Goal: Task Accomplishment & Management: Use online tool/utility

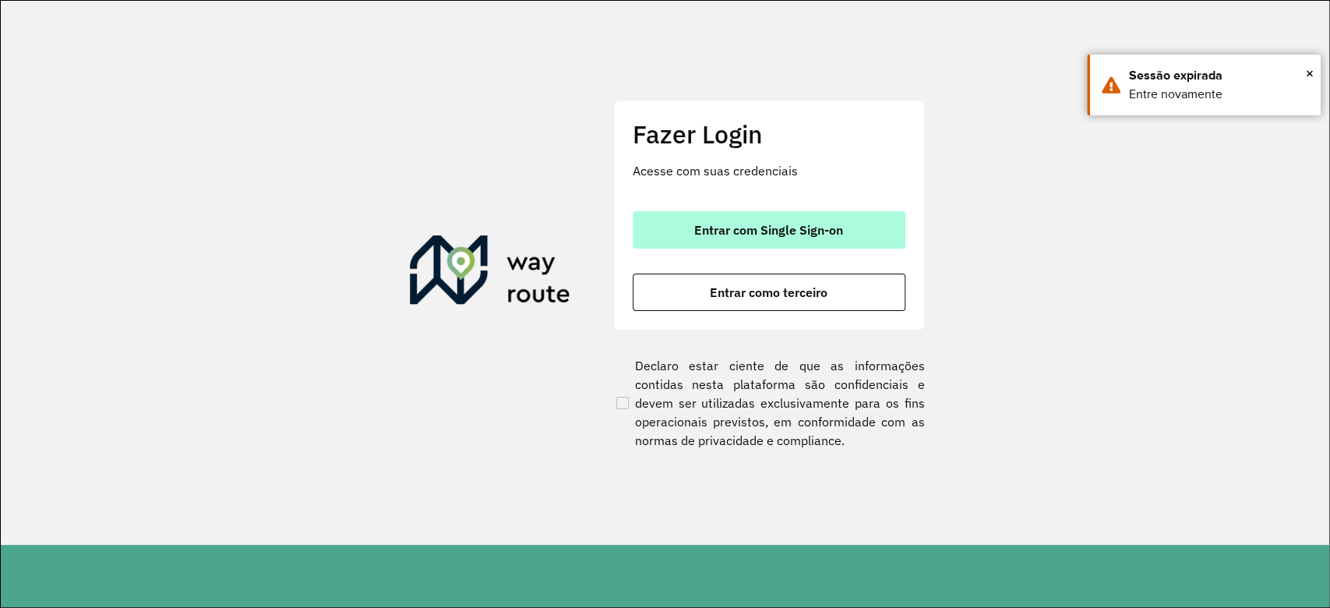
click at [866, 240] on button "Entrar com Single Sign-on" at bounding box center [768, 229] width 273 height 37
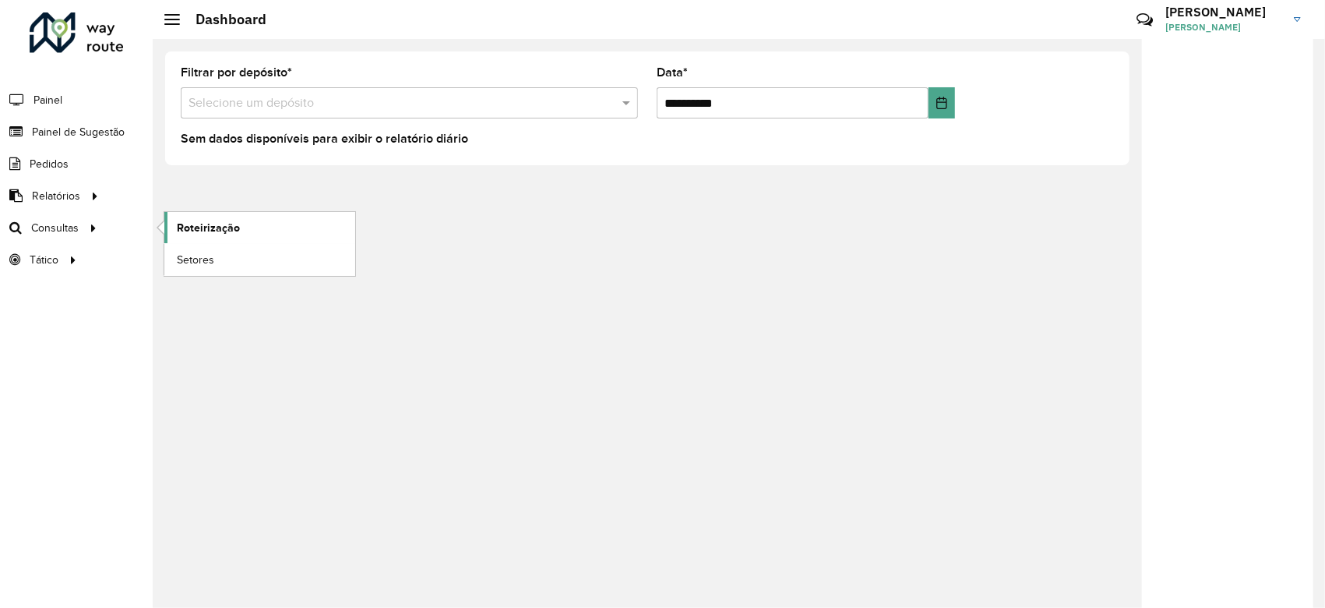
click at [208, 227] on span "Roteirização" at bounding box center [208, 228] width 63 height 16
click at [234, 230] on span "Roteirização" at bounding box center [208, 228] width 63 height 16
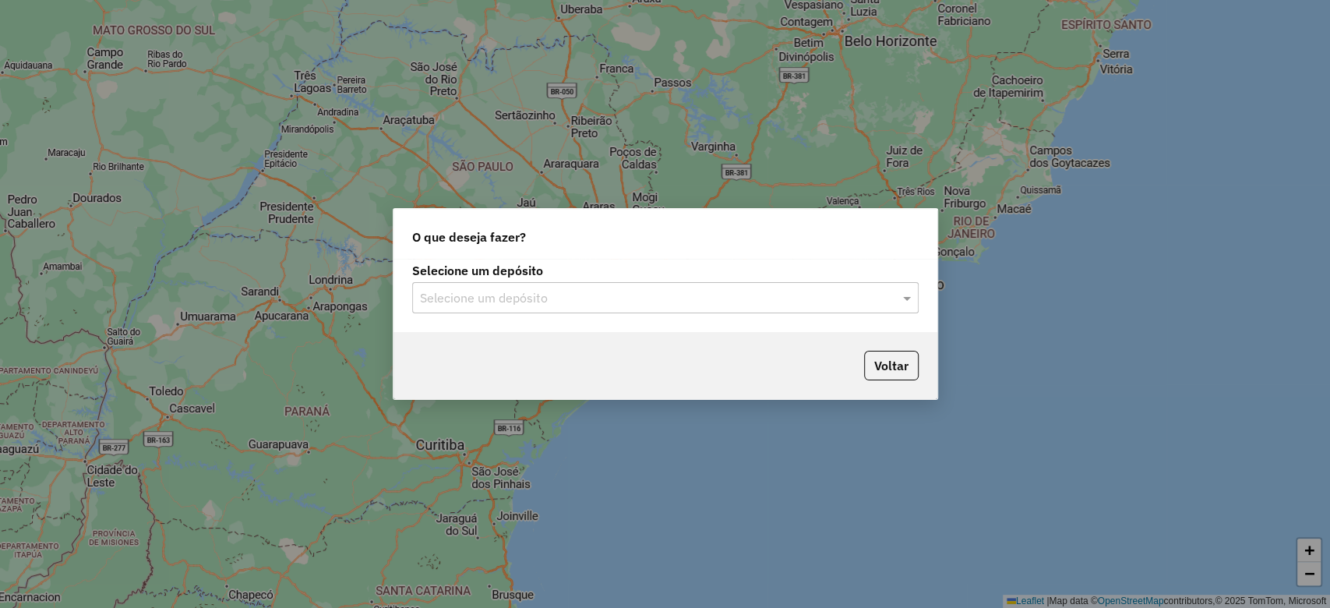
click at [564, 305] on input "text" at bounding box center [650, 298] width 460 height 19
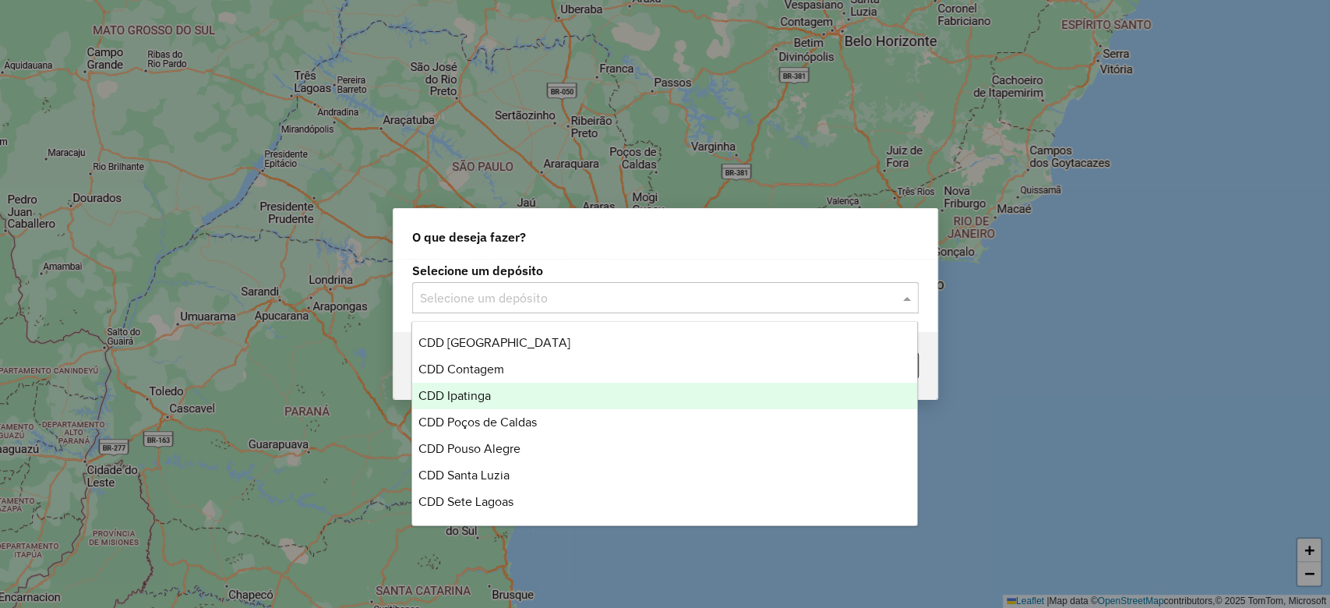
scroll to position [312, 0]
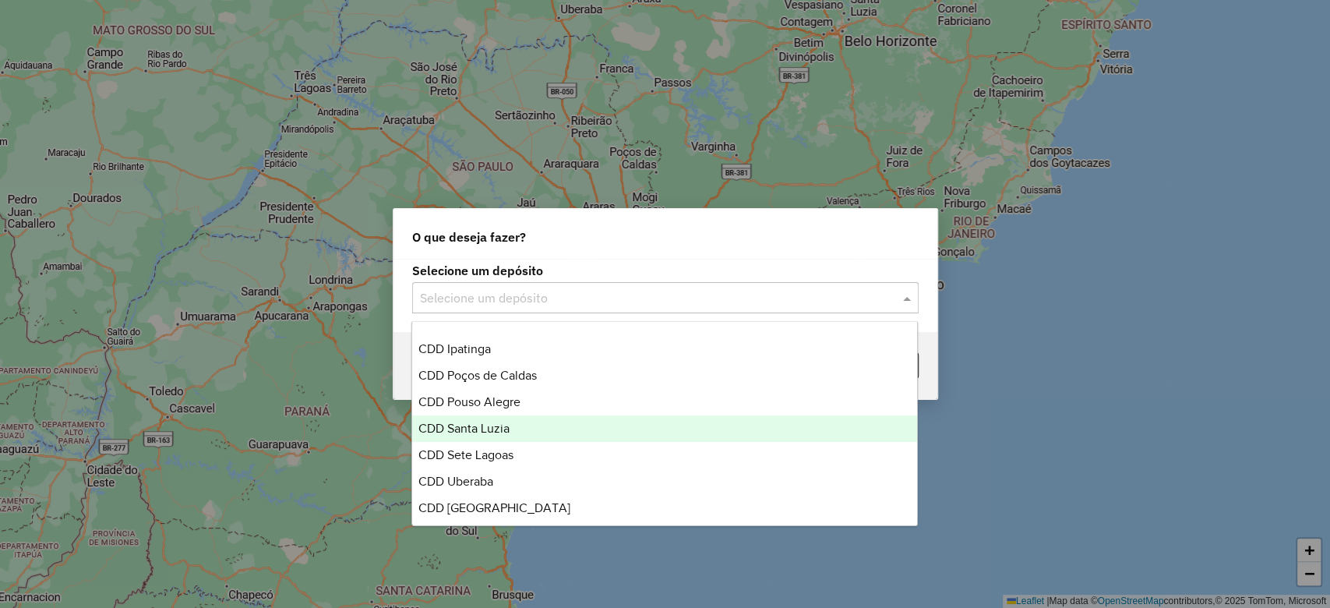
click at [536, 430] on div "CDD Santa Luzia" at bounding box center [664, 428] width 505 height 26
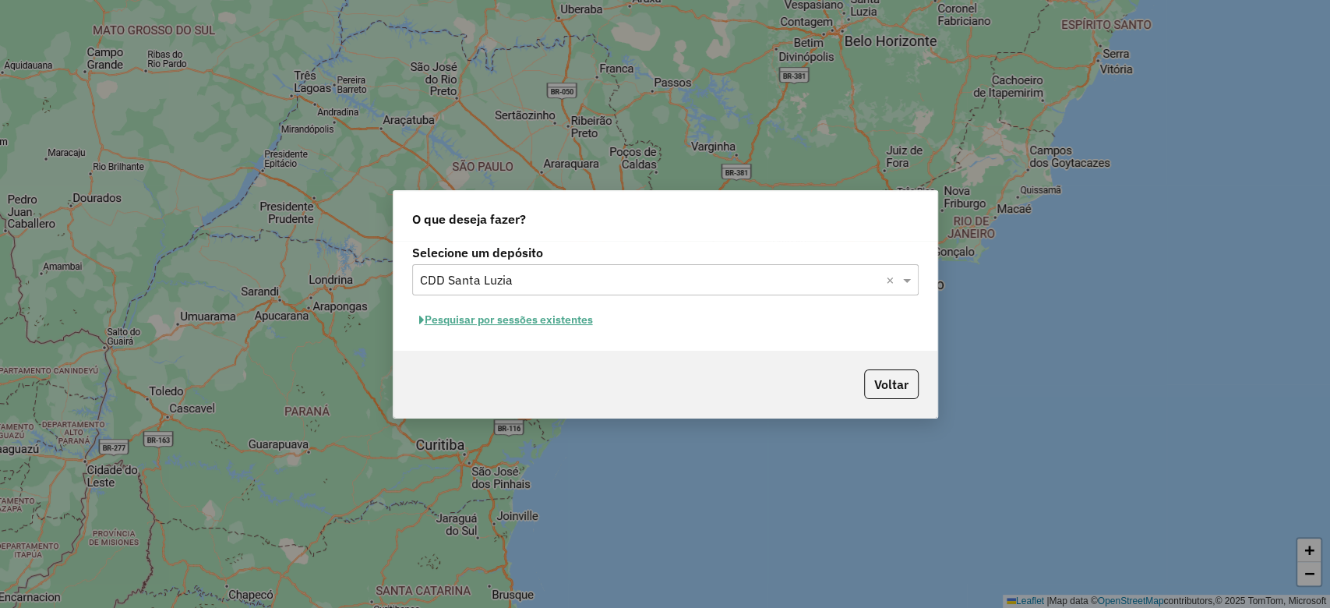
click at [551, 319] on button "Pesquisar por sessões existentes" at bounding box center [506, 320] width 188 height 24
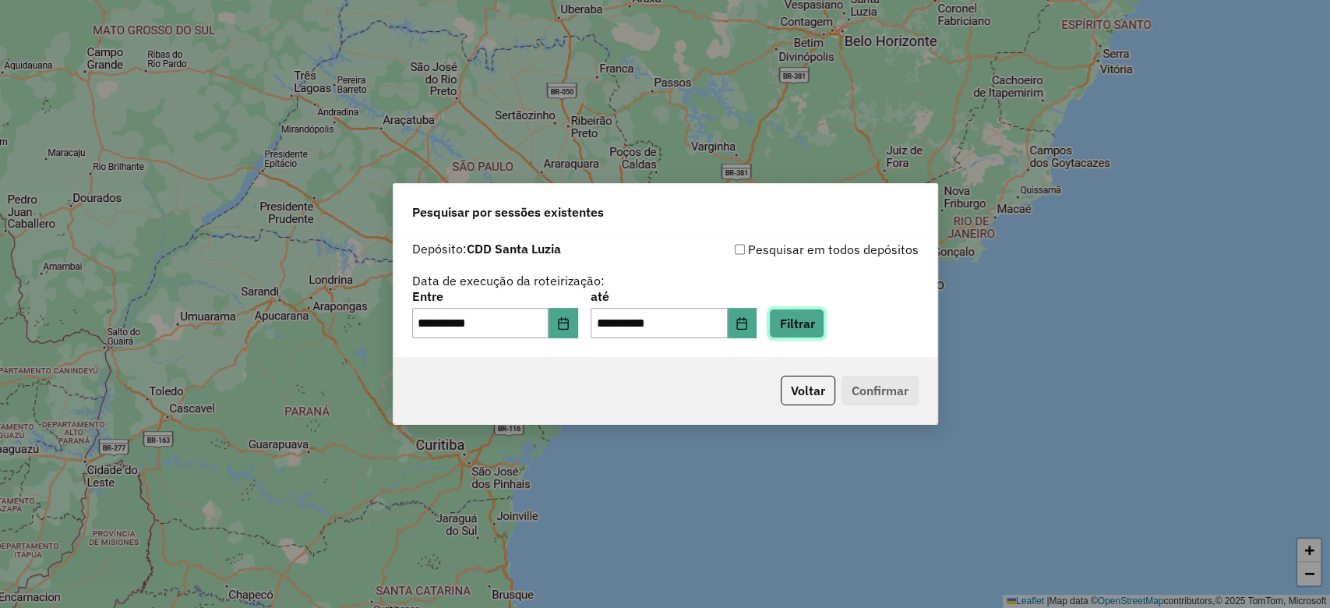
click at [810, 321] on button "Filtrar" at bounding box center [796, 323] width 55 height 30
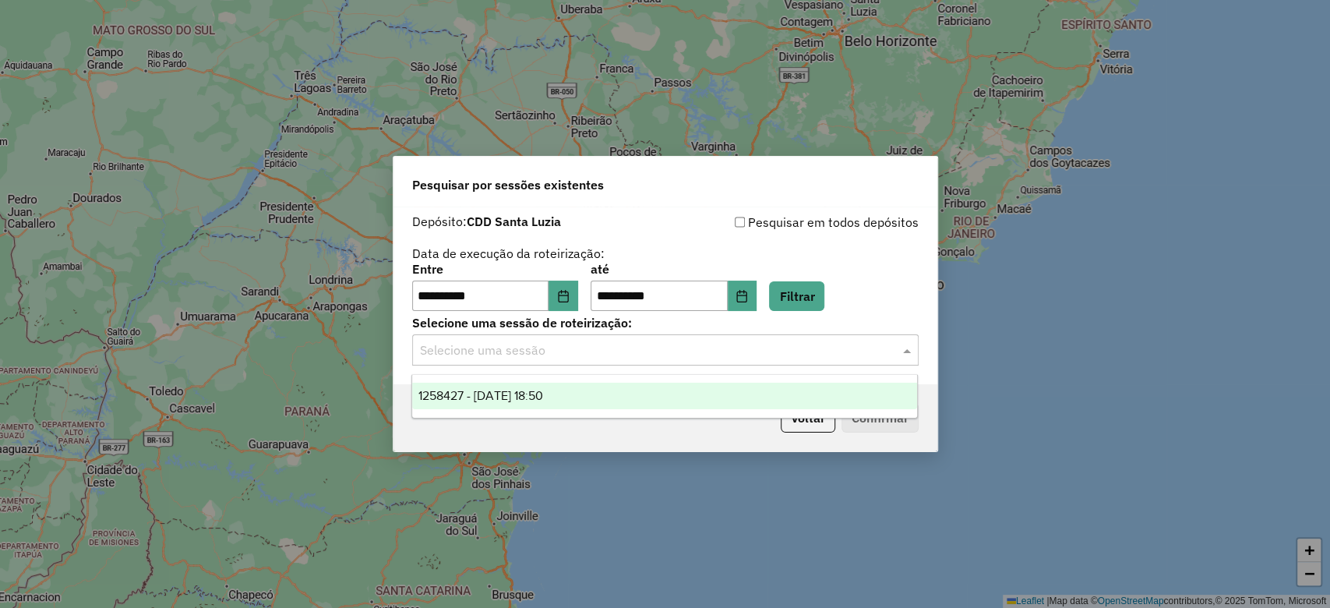
click at [534, 336] on div "Selecione uma sessão" at bounding box center [665, 349] width 506 height 31
click at [543, 391] on span "1258427 - 03/09/2025 18:50" at bounding box center [480, 395] width 125 height 13
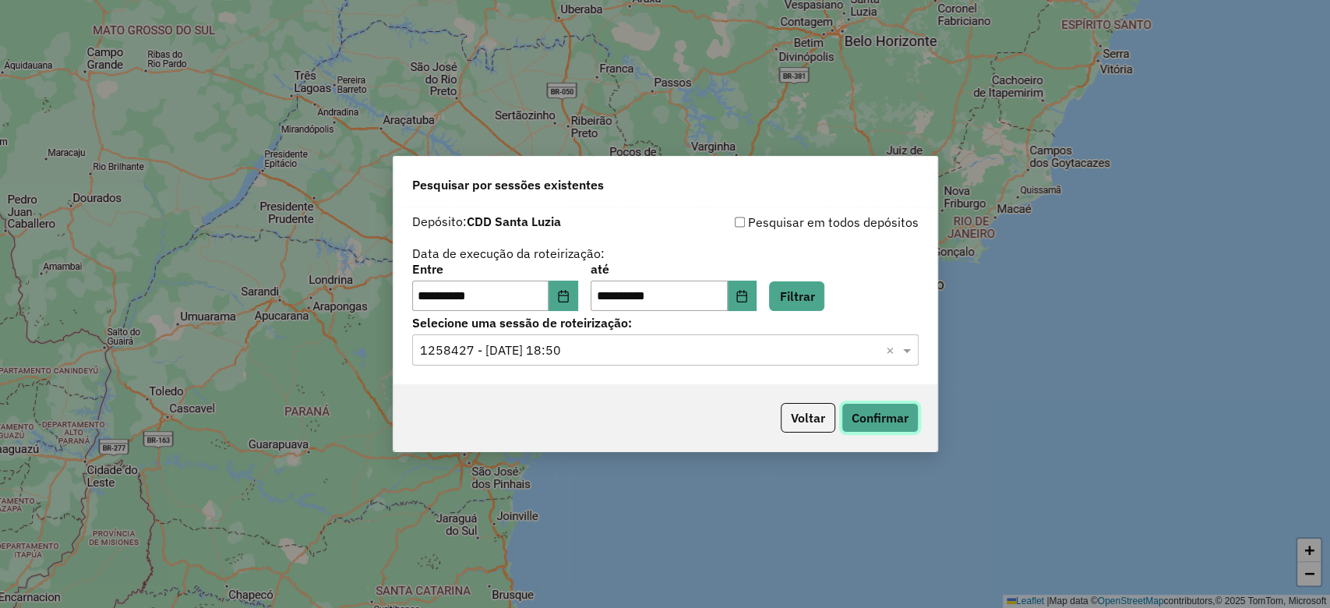
click at [884, 417] on button "Confirmar" at bounding box center [879, 418] width 77 height 30
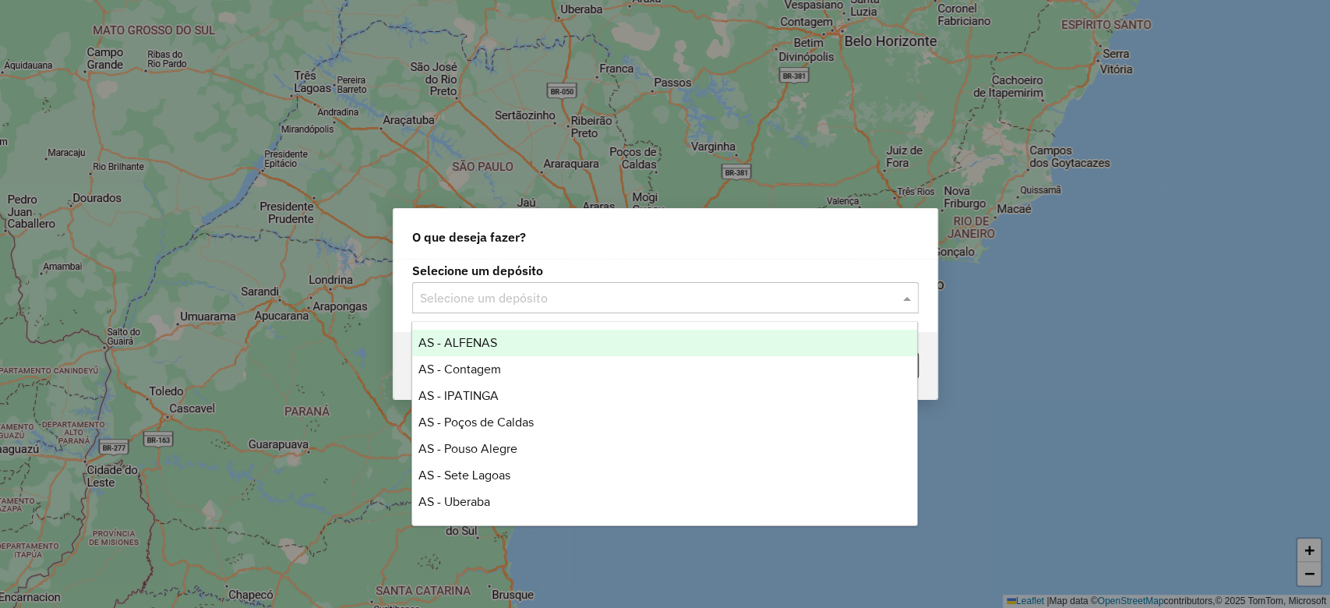
click at [622, 290] on input "text" at bounding box center [650, 298] width 460 height 19
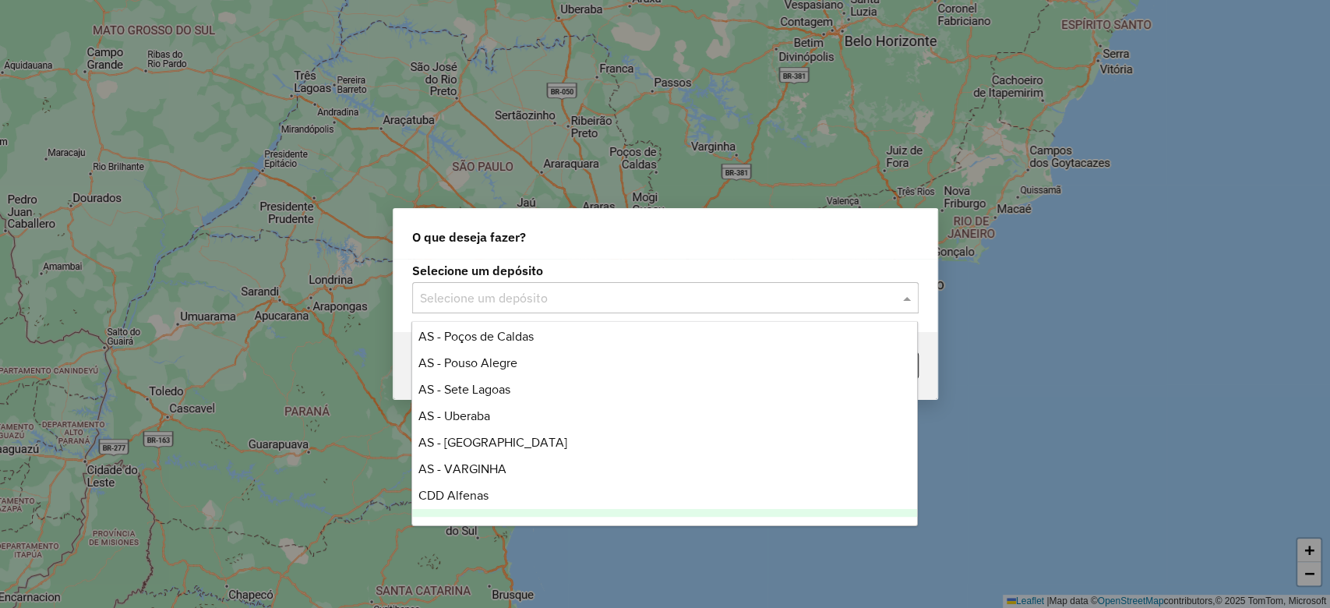
scroll to position [207, 0]
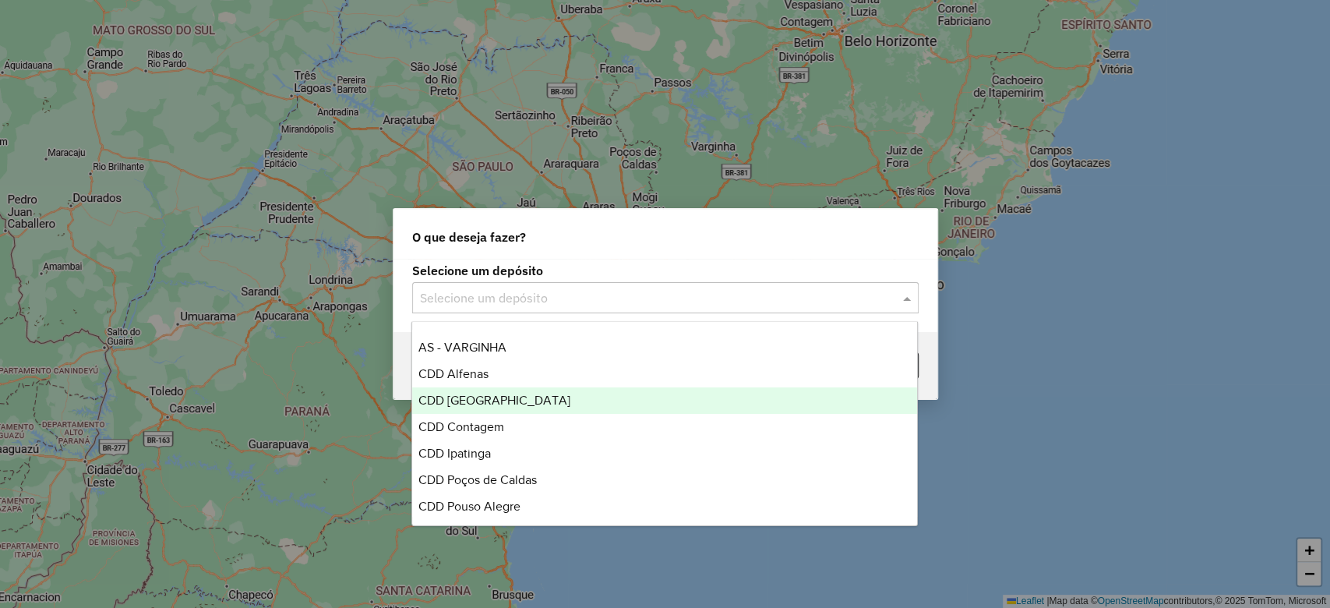
click at [548, 402] on div "CDD [GEOGRAPHIC_DATA]" at bounding box center [664, 400] width 505 height 26
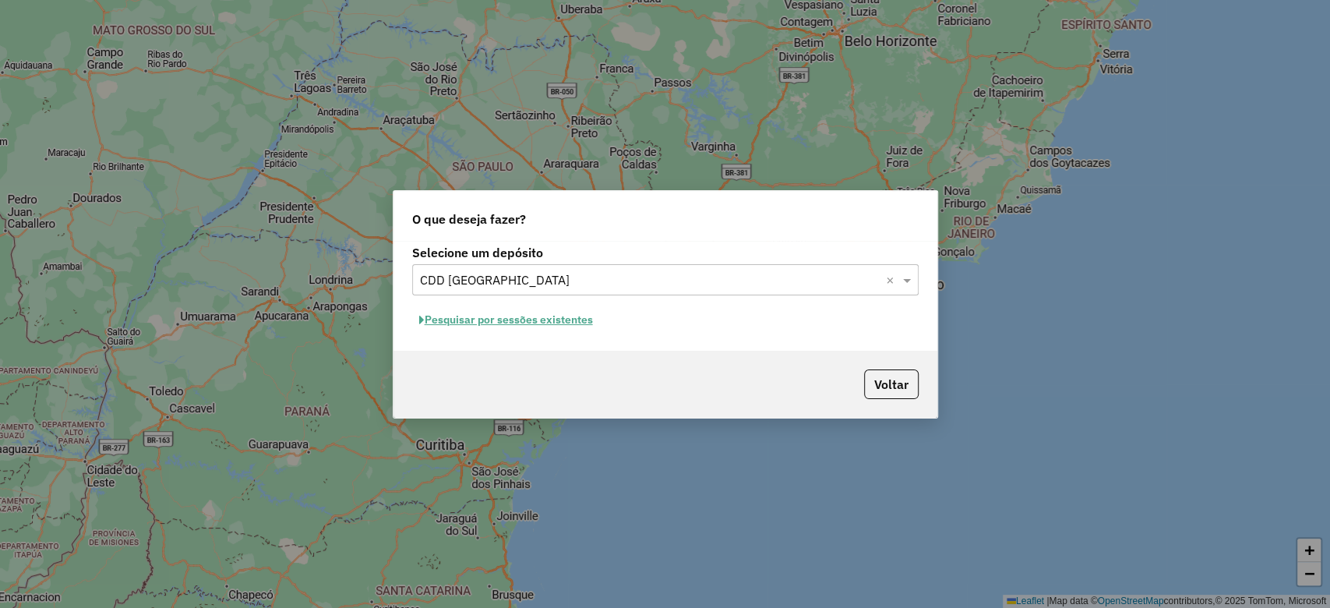
click at [551, 320] on button "Pesquisar por sessões existentes" at bounding box center [506, 320] width 188 height 24
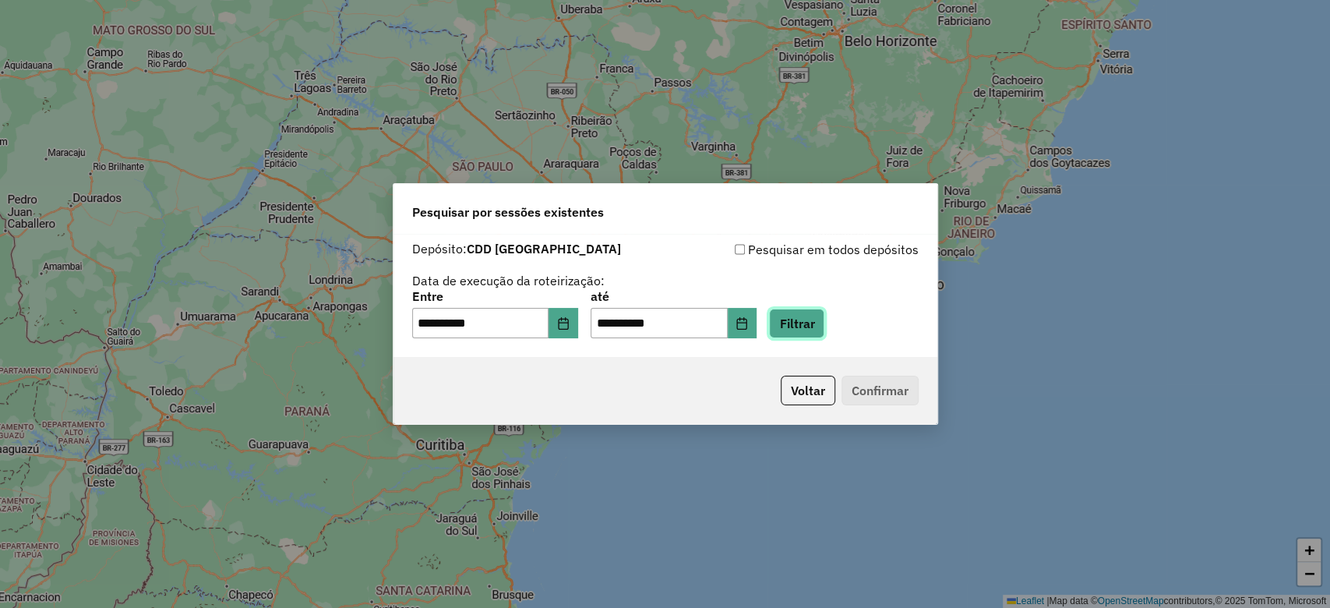
click at [808, 327] on button "Filtrar" at bounding box center [796, 323] width 55 height 30
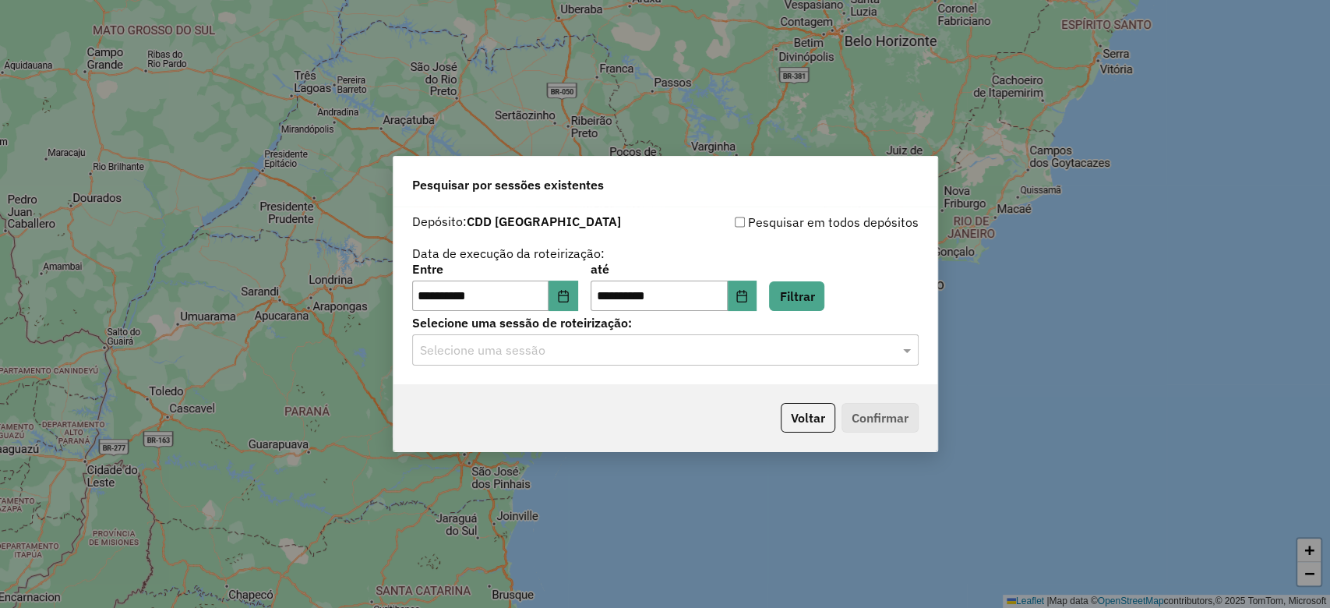
click at [636, 354] on hb-app "**********" at bounding box center [665, 304] width 1330 height 608
click at [635, 367] on div "**********" at bounding box center [665, 295] width 544 height 178
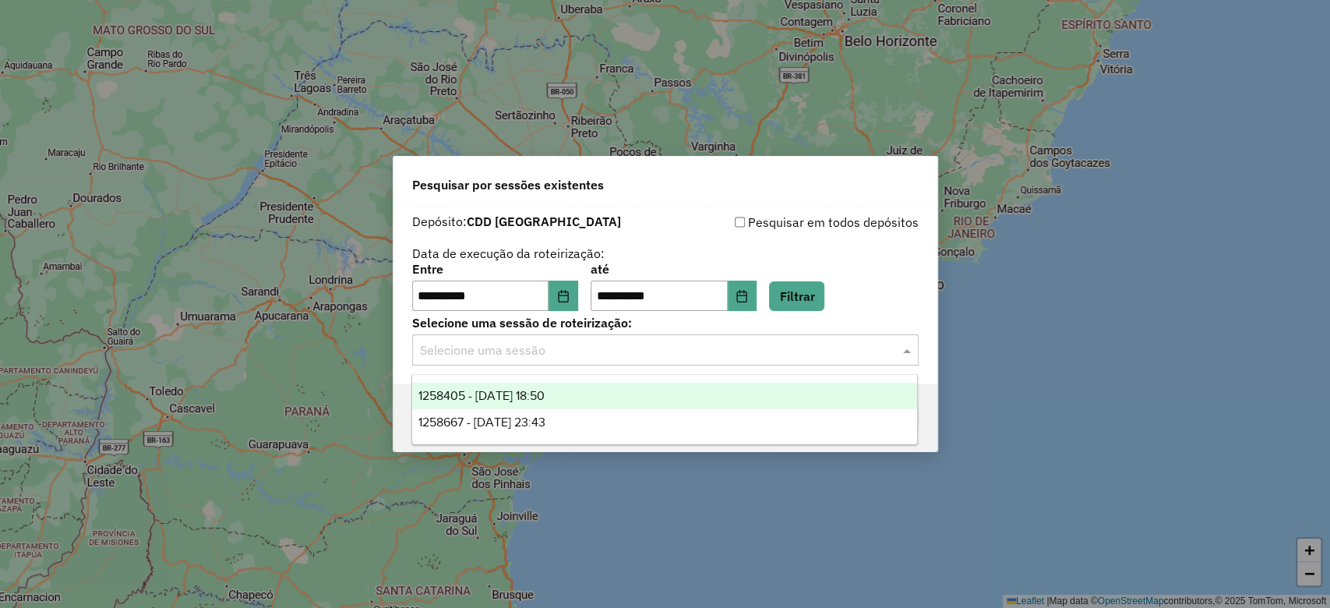
click at [639, 356] on input "text" at bounding box center [650, 350] width 460 height 19
click at [594, 396] on div "1258405 - 03/09/2025 18:50" at bounding box center [664, 395] width 505 height 26
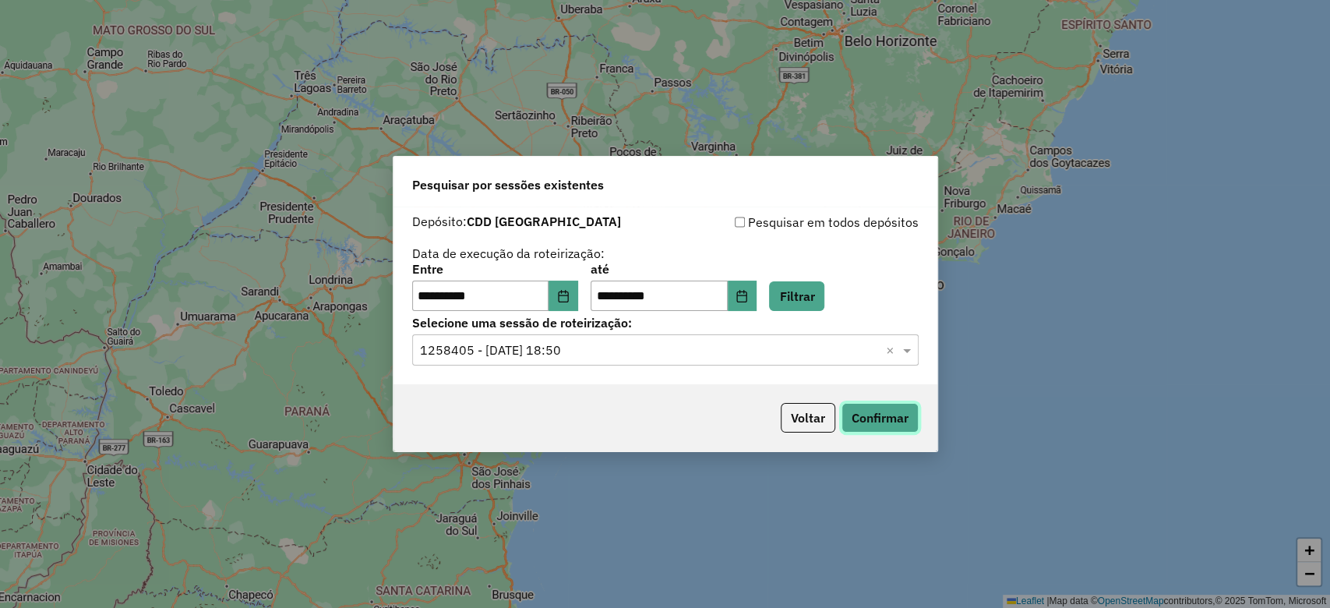
click at [865, 413] on button "Confirmar" at bounding box center [879, 418] width 77 height 30
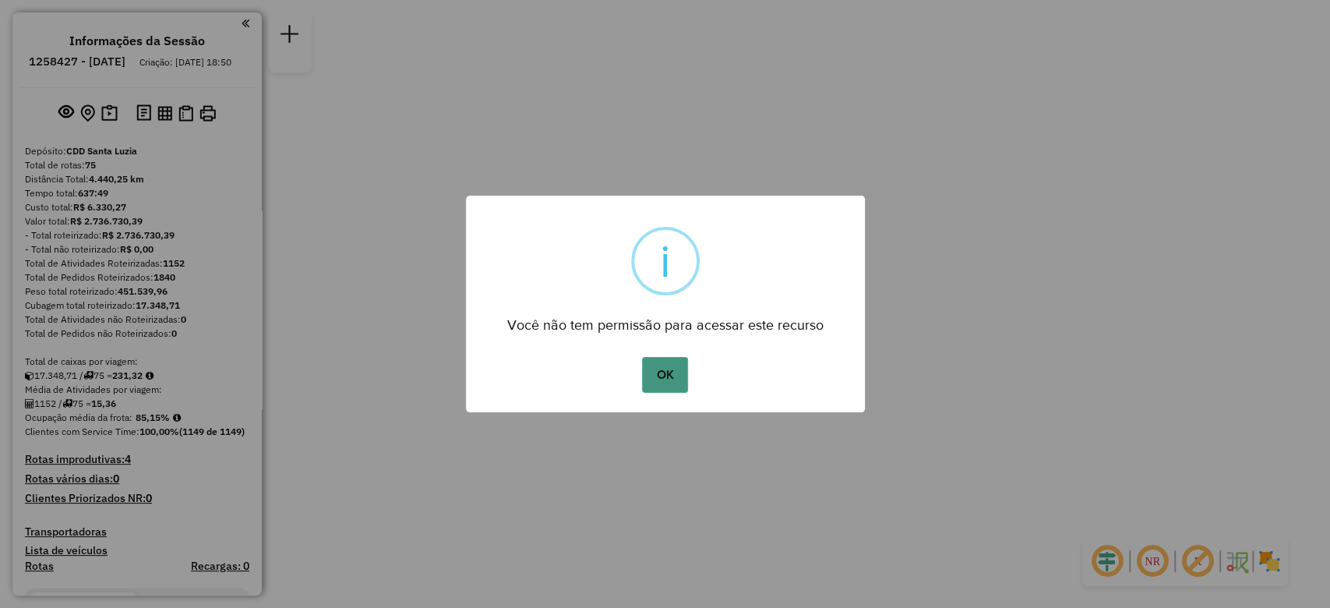
click at [679, 372] on button "OK" at bounding box center [665, 375] width 46 height 36
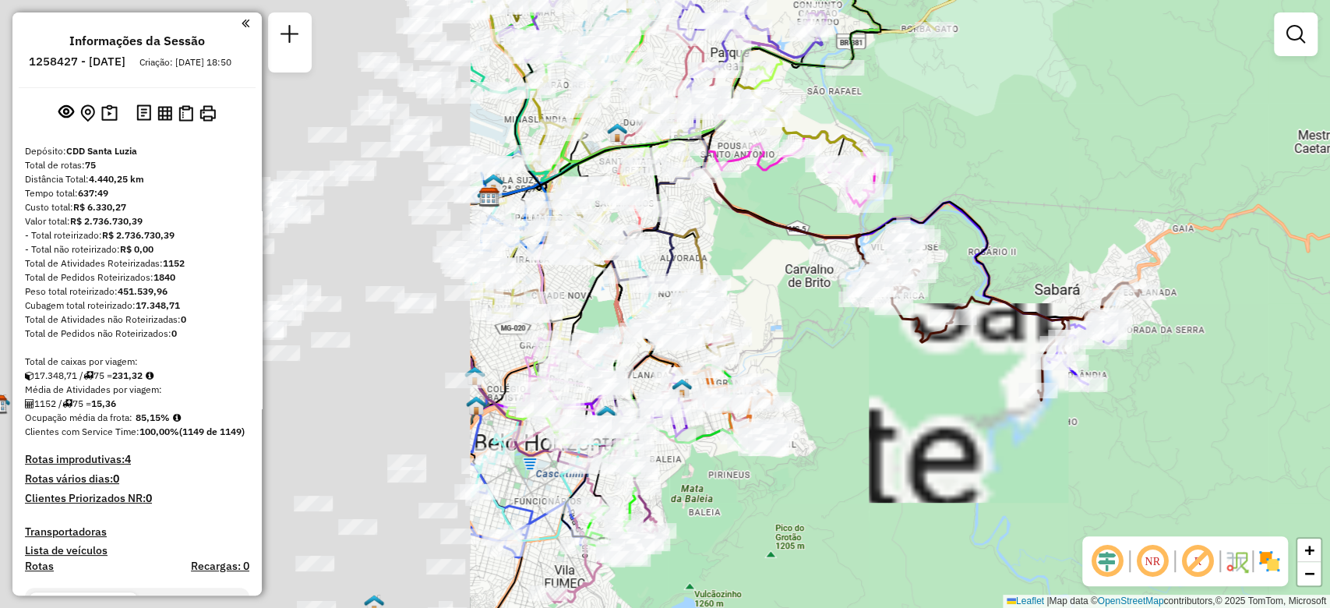
drag, startPoint x: 1108, startPoint y: 373, endPoint x: 1328, endPoint y: 326, distance: 224.7
click at [1328, 329] on div "Janela de atendimento Grade de atendimento Capacidade Transportadoras Veículos …" at bounding box center [665, 304] width 1330 height 608
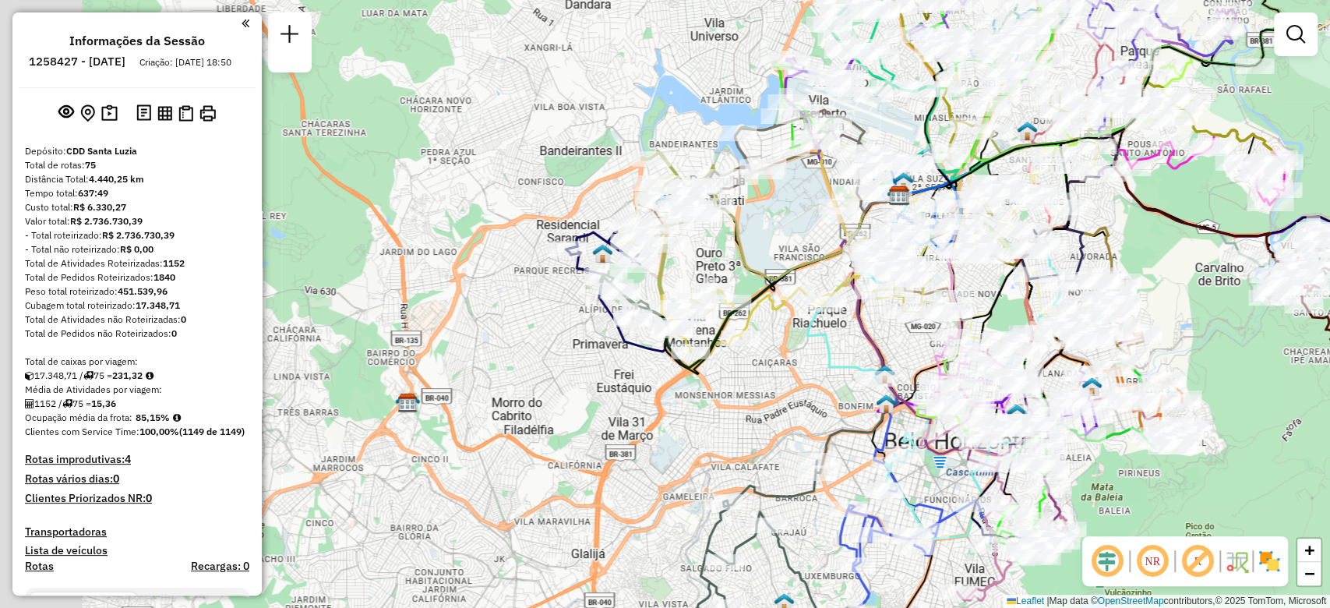
drag, startPoint x: 598, startPoint y: 327, endPoint x: 801, endPoint y: 372, distance: 208.2
click at [801, 372] on div "Janela de atendimento Grade de atendimento Capacidade Transportadoras Veículos …" at bounding box center [665, 304] width 1330 height 608
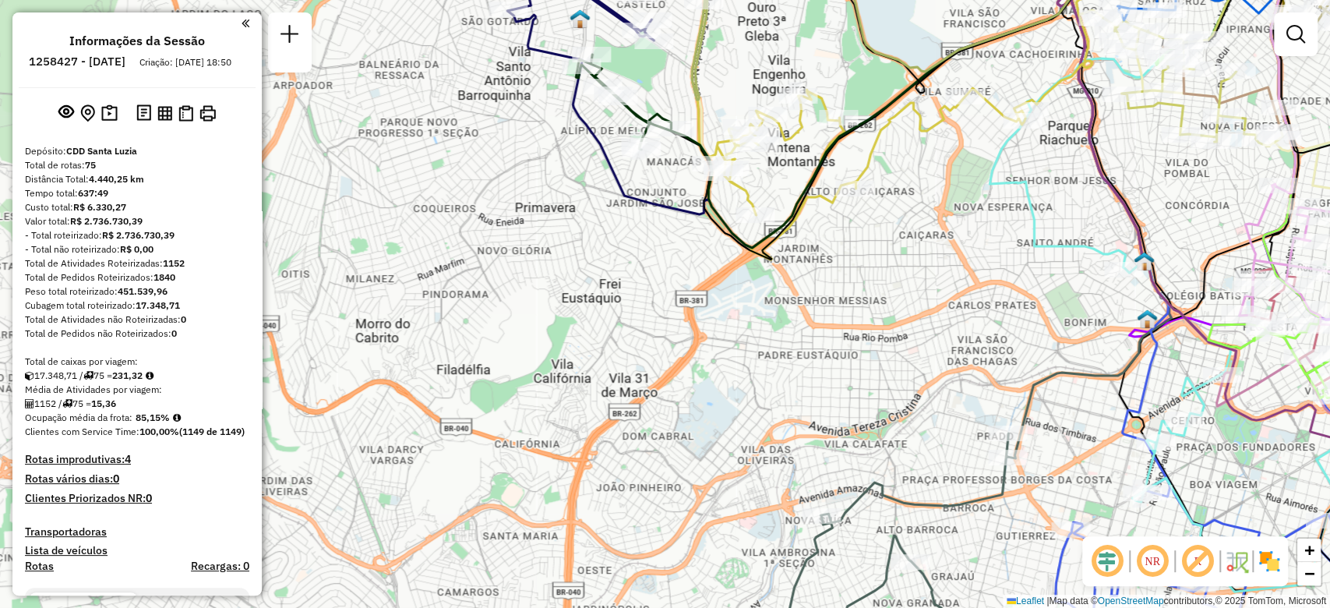
drag, startPoint x: 723, startPoint y: 495, endPoint x: 714, endPoint y: 449, distance: 46.7
click at [713, 447] on div "Janela de atendimento Grade de atendimento Capacidade Transportadoras Veículos …" at bounding box center [665, 304] width 1330 height 608
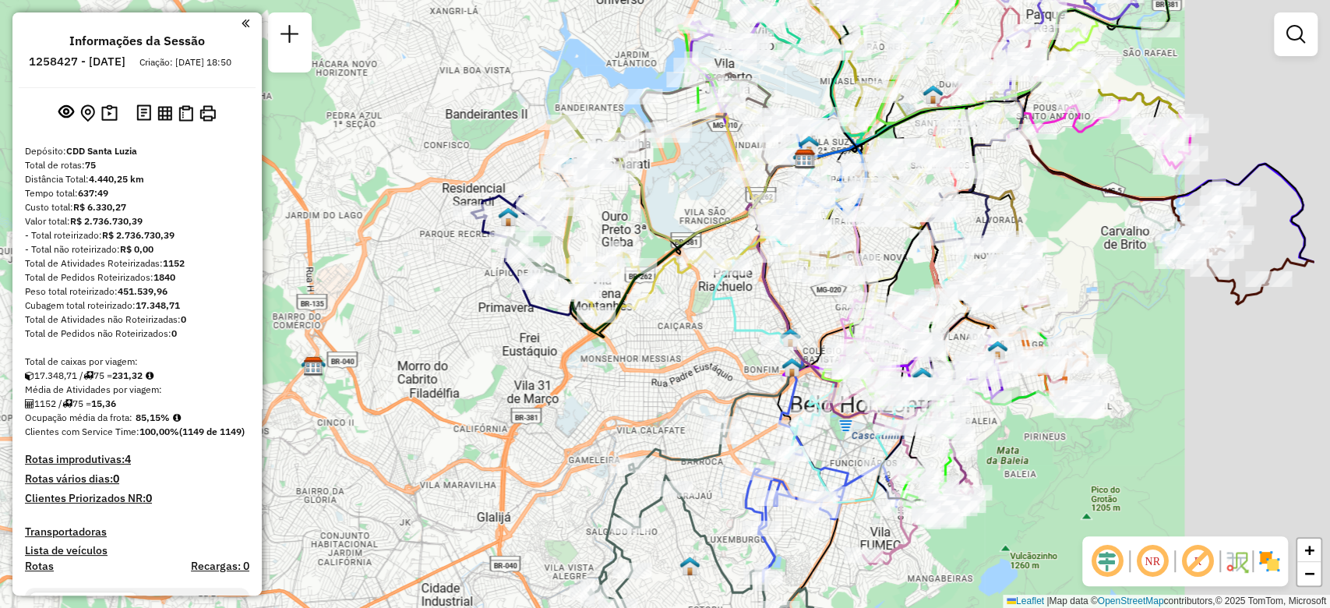
drag, startPoint x: 818, startPoint y: 384, endPoint x: 664, endPoint y: 381, distance: 153.5
click at [664, 381] on div "Janela de atendimento Grade de atendimento Capacidade Transportadoras Veículos …" at bounding box center [665, 304] width 1330 height 608
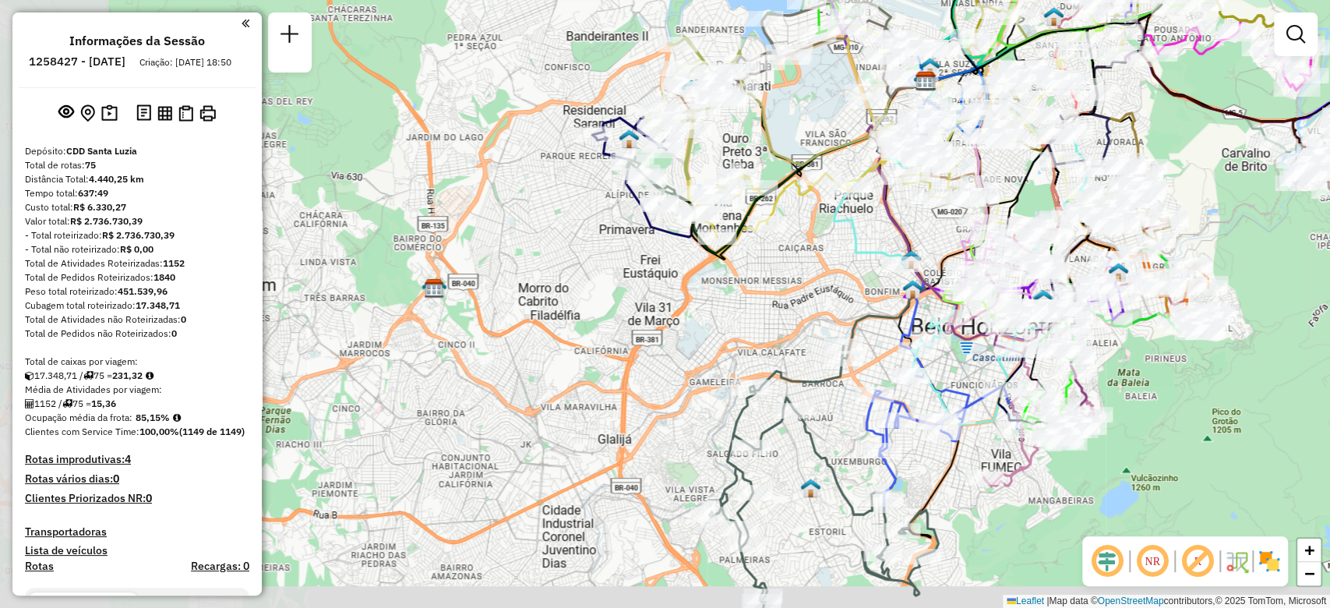
drag, startPoint x: 544, startPoint y: 383, endPoint x: 704, endPoint y: 326, distance: 170.5
click at [704, 326] on div "Janela de atendimento Grade de atendimento Capacidade Transportadoras Veículos …" at bounding box center [665, 304] width 1330 height 608
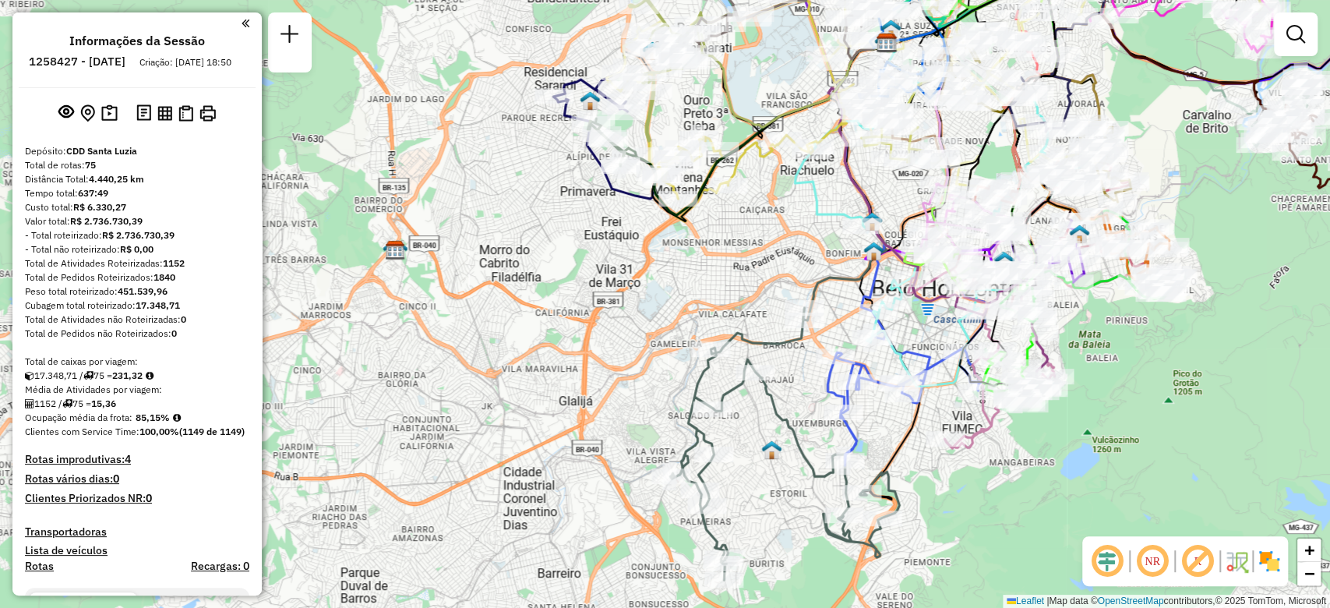
drag, startPoint x: 654, startPoint y: 317, endPoint x: 645, endPoint y: 353, distance: 37.0
click at [645, 353] on div "Janela de atendimento Grade de atendimento Capacidade Transportadoras Veículos …" at bounding box center [665, 304] width 1330 height 608
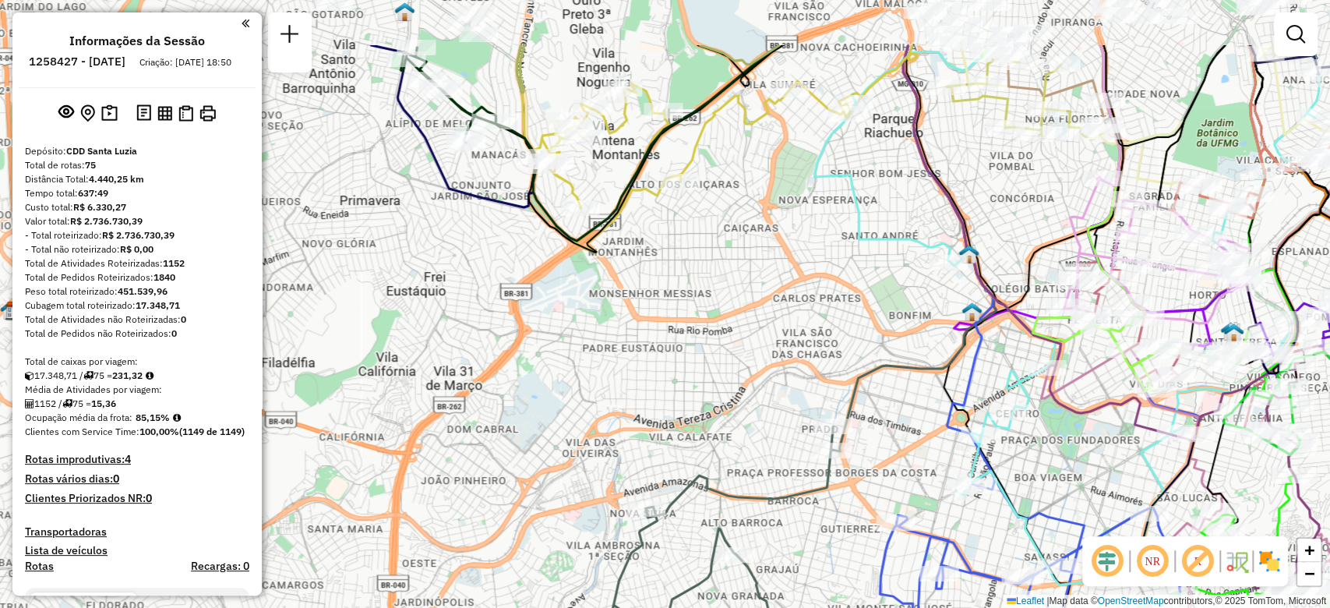
drag, startPoint x: 710, startPoint y: 196, endPoint x: 801, endPoint y: 314, distance: 148.8
click at [802, 306] on div "Janela de atendimento Grade de atendimento Capacidade Transportadoras Veículos …" at bounding box center [665, 304] width 1330 height 608
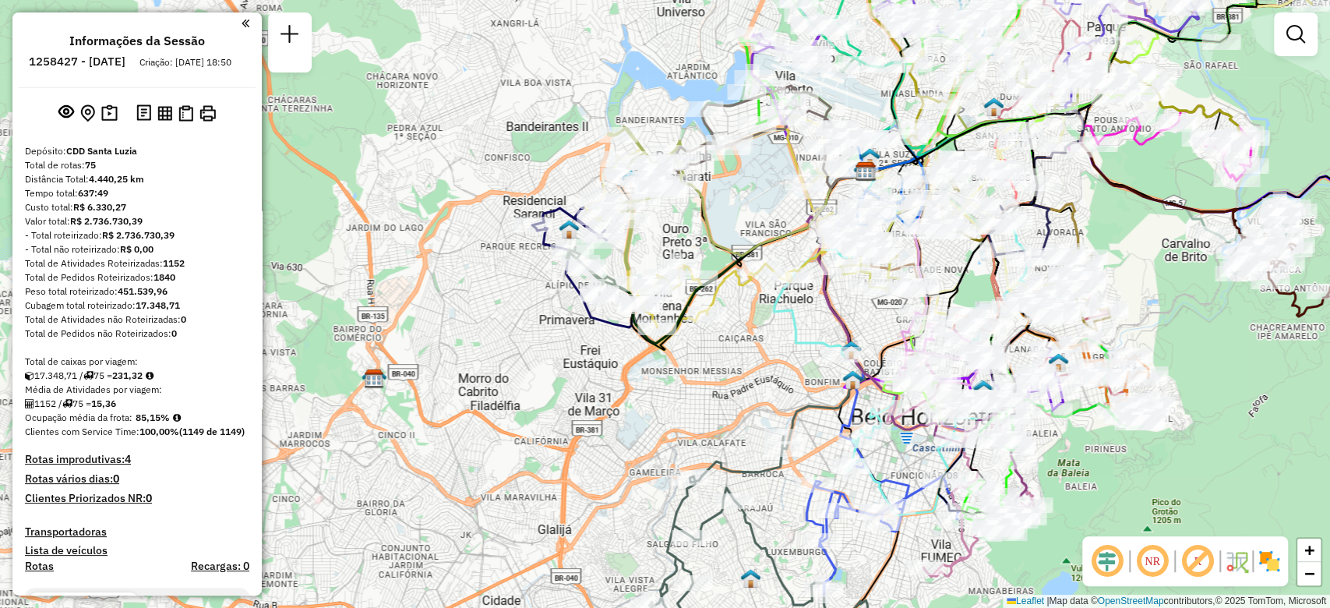
drag, startPoint x: 761, startPoint y: 288, endPoint x: 732, endPoint y: 346, distance: 64.4
click at [732, 346] on div "Janela de atendimento Grade de atendimento Capacidade Transportadoras Veículos …" at bounding box center [665, 304] width 1330 height 608
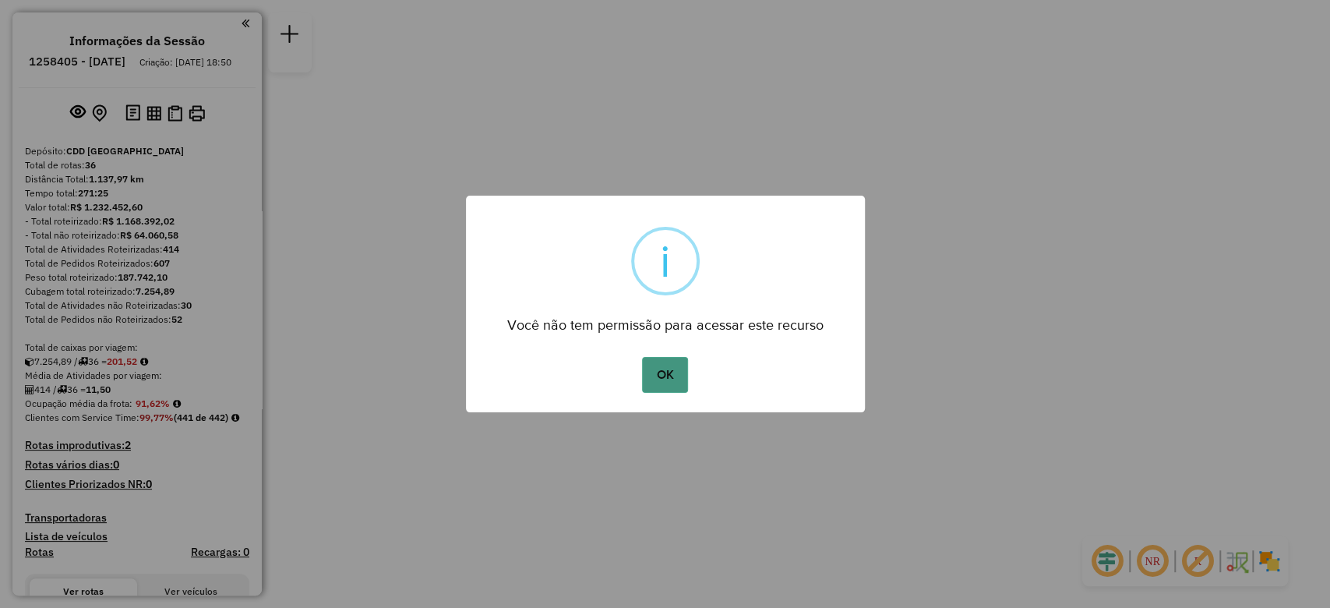
click at [654, 384] on button "OK" at bounding box center [665, 375] width 46 height 36
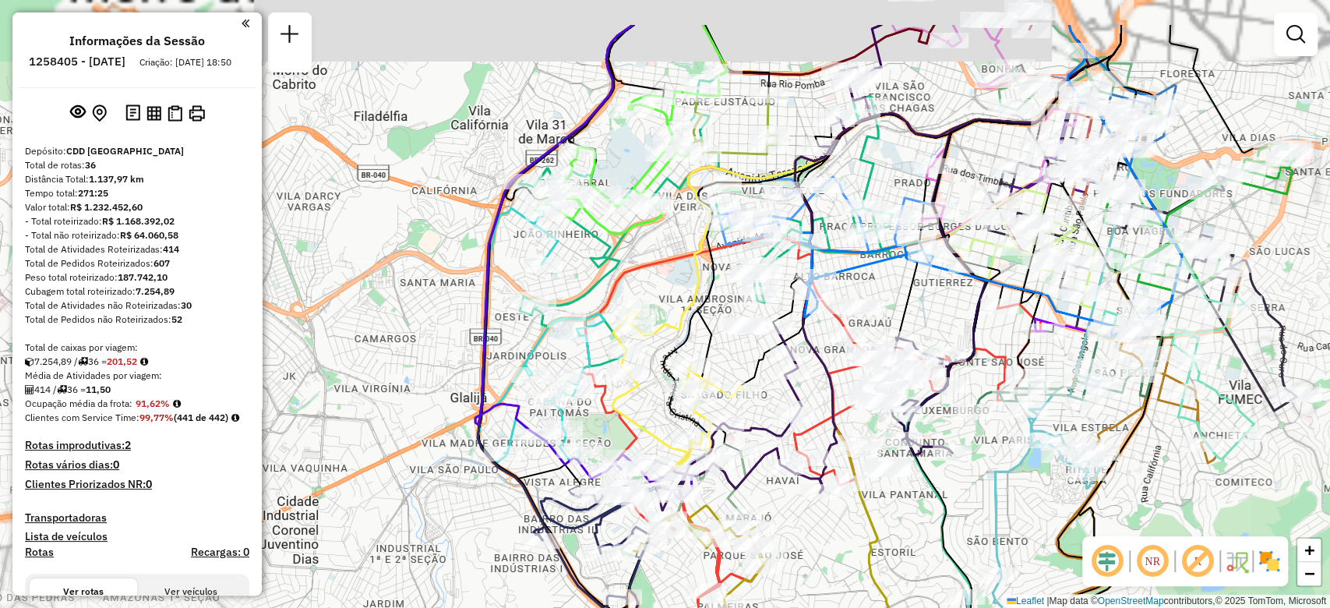
drag, startPoint x: 567, startPoint y: 286, endPoint x: 485, endPoint y: 371, distance: 117.9
click at [485, 371] on icon at bounding box center [553, 251] width 157 height 453
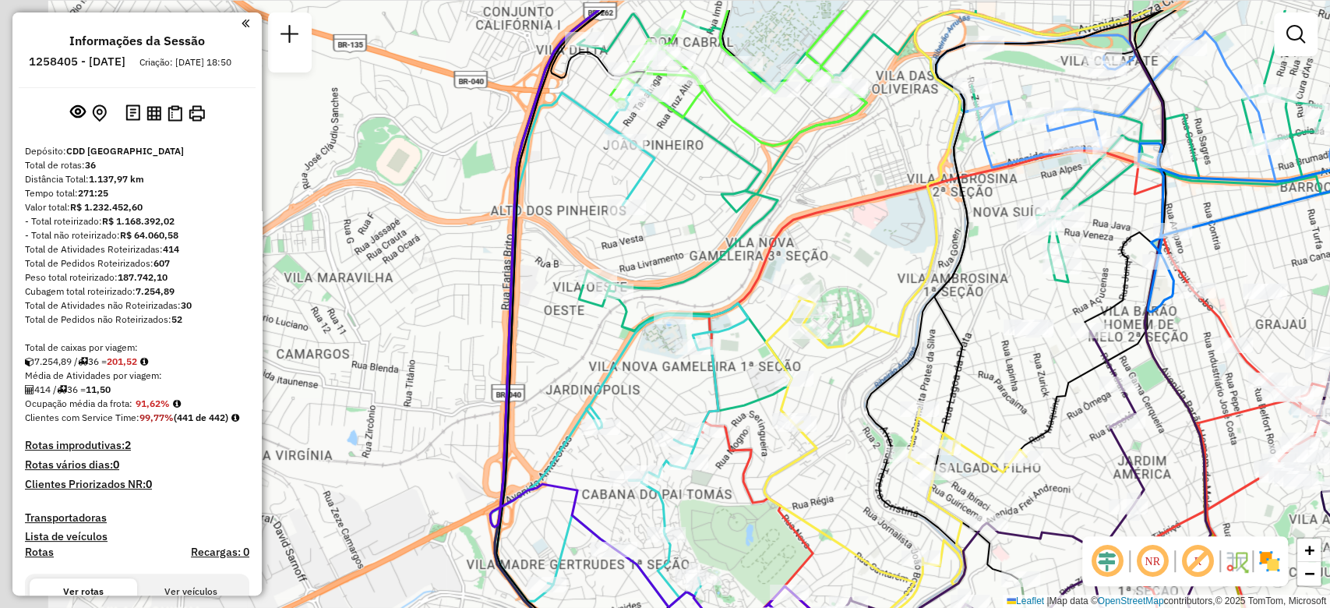
drag, startPoint x: 405, startPoint y: 313, endPoint x: 516, endPoint y: 480, distance: 200.0
click at [516, 480] on div "Janela de atendimento Grade de atendimento Capacidade Transportadoras Veículos …" at bounding box center [665, 304] width 1330 height 608
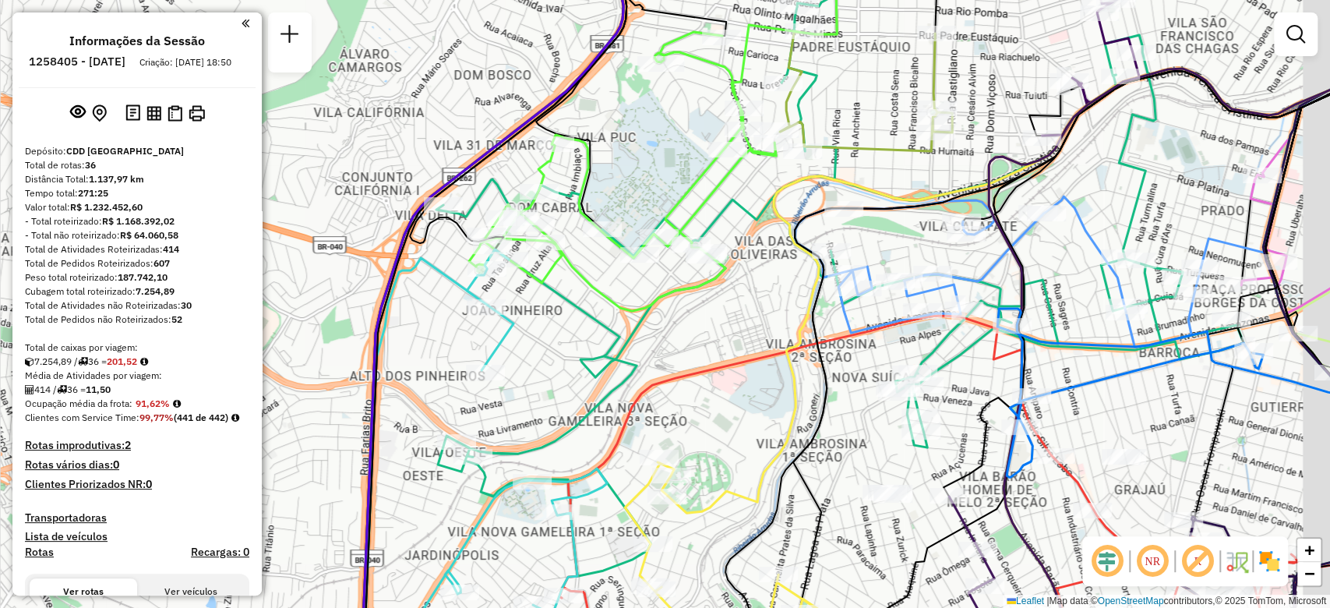
drag, startPoint x: 662, startPoint y: 375, endPoint x: 618, endPoint y: 355, distance: 48.1
click at [618, 355] on icon at bounding box center [839, 282] width 807 height 587
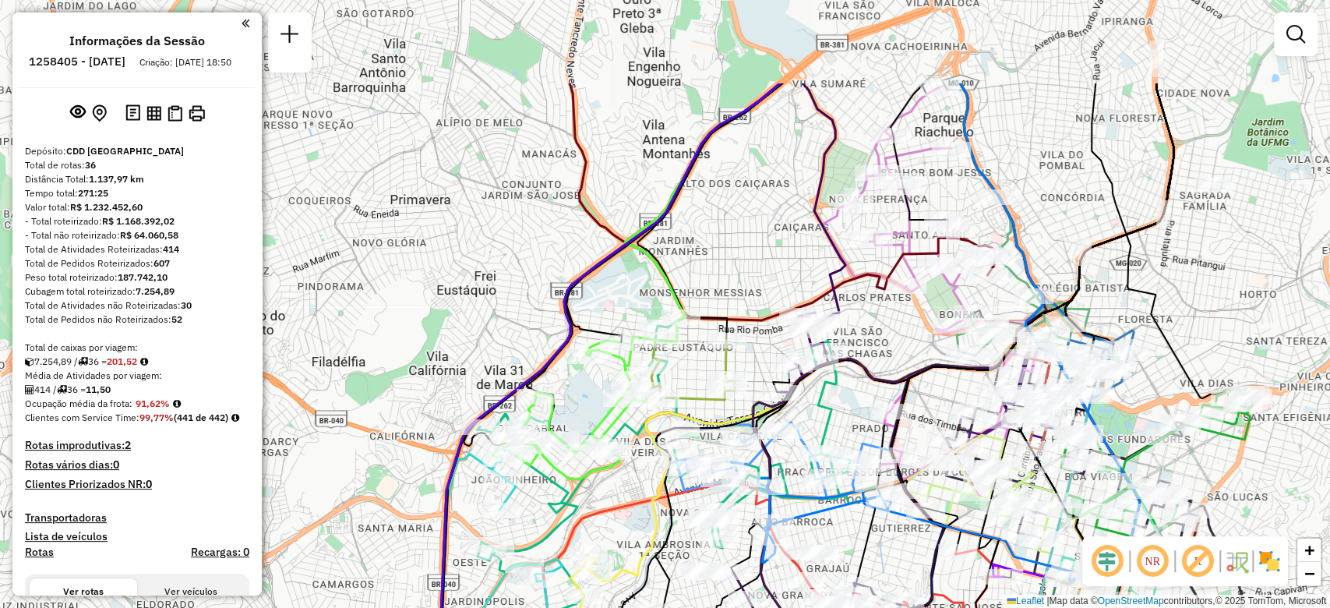
drag, startPoint x: 491, startPoint y: 155, endPoint x: 430, endPoint y: 313, distance: 169.4
click at [430, 313] on div "Janela de atendimento Grade de atendimento Capacidade Transportadoras Veículos …" at bounding box center [665, 304] width 1330 height 608
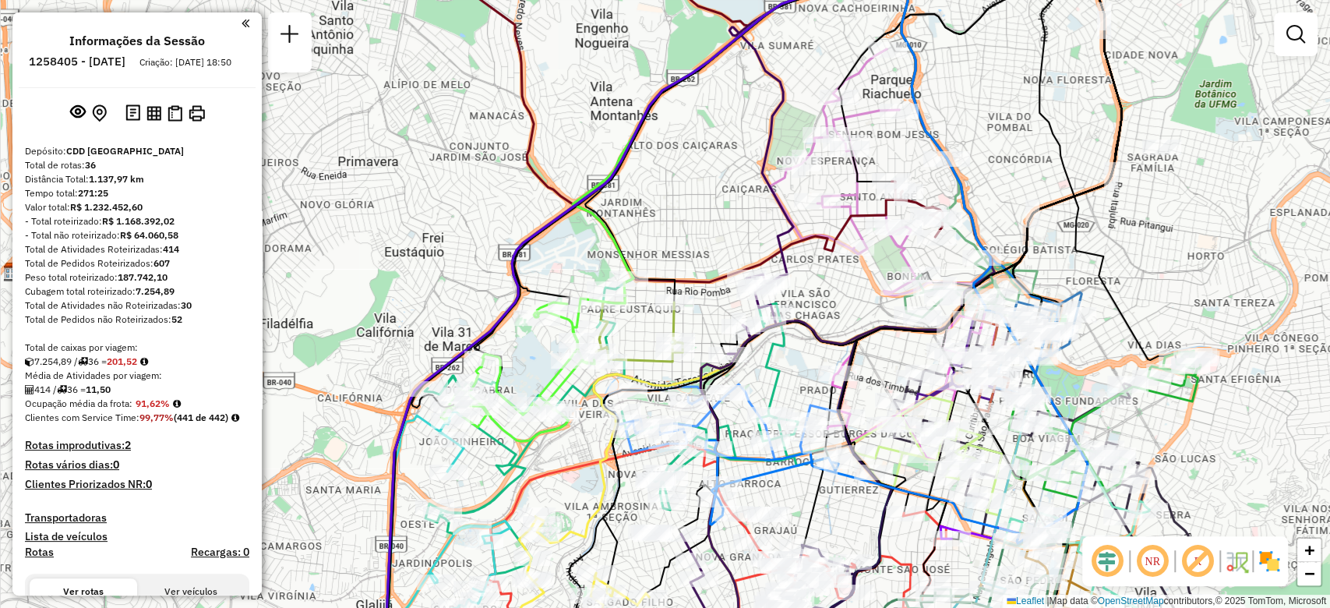
drag, startPoint x: 489, startPoint y: 227, endPoint x: 444, endPoint y: 174, distance: 69.6
click at [444, 174] on div "Janela de atendimento Grade de atendimento Capacidade Transportadoras Veículos …" at bounding box center [665, 304] width 1330 height 608
